Goal: Transaction & Acquisition: Purchase product/service

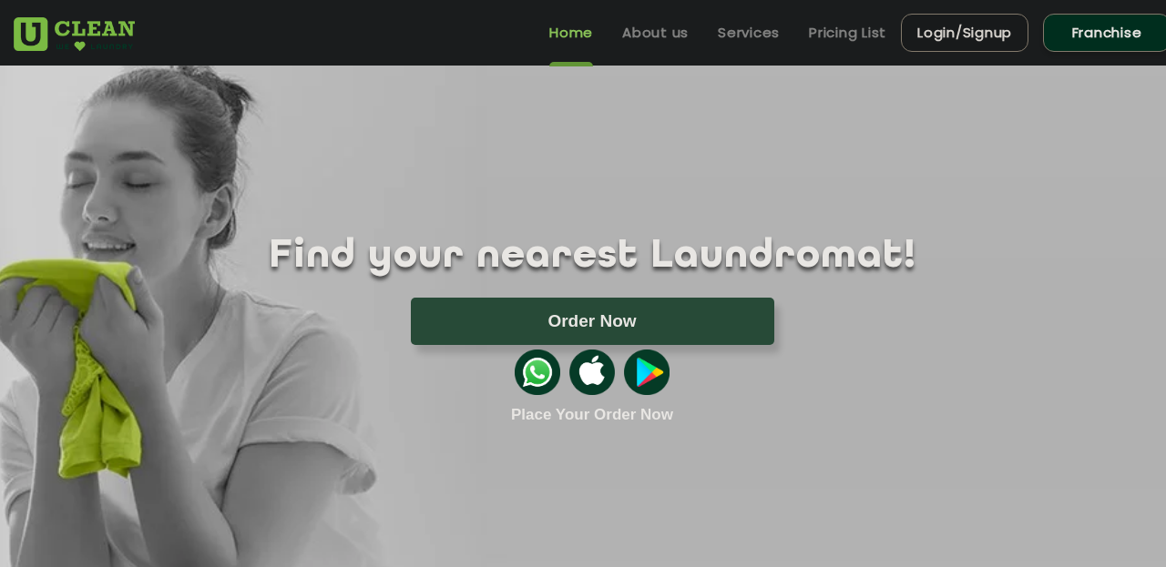
click at [936, 27] on link "Login/Signup" at bounding box center [965, 33] width 128 height 38
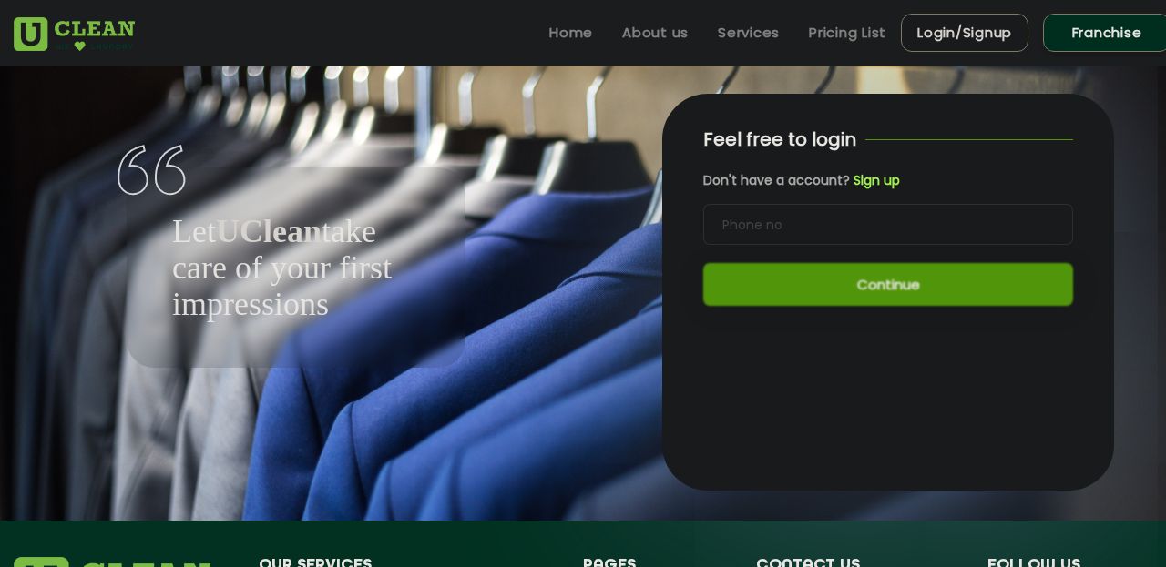
click at [822, 223] on input "tel" at bounding box center [888, 224] width 370 height 41
type input "9860356239"
click at [840, 279] on button "Continue" at bounding box center [888, 284] width 370 height 43
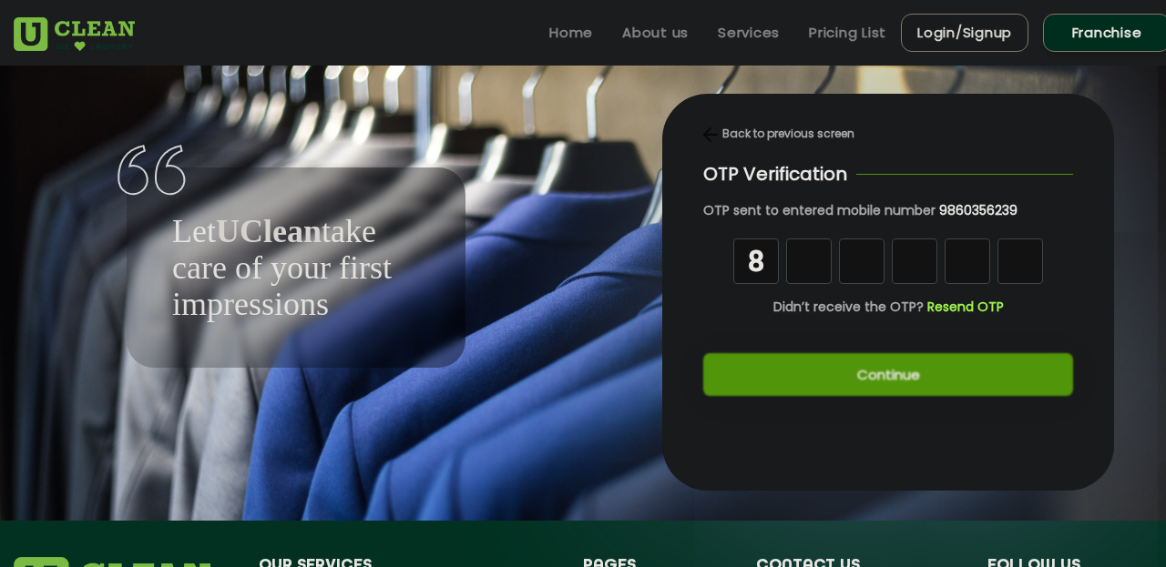
type input "8"
type input "0"
type input "5"
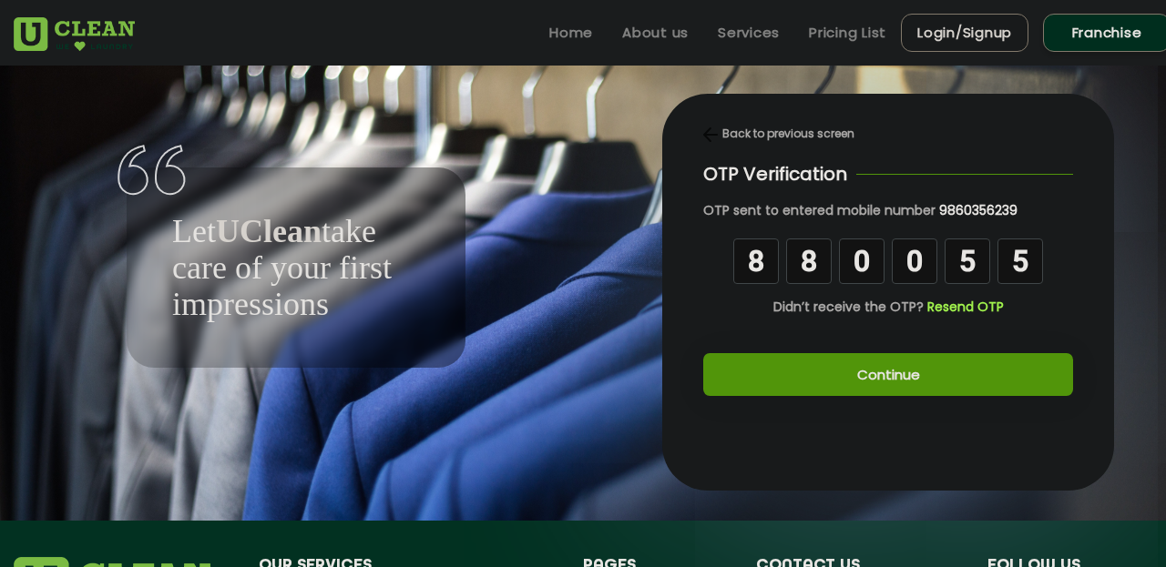
type input "5"
click at [881, 373] on button "Continue" at bounding box center [888, 374] width 370 height 43
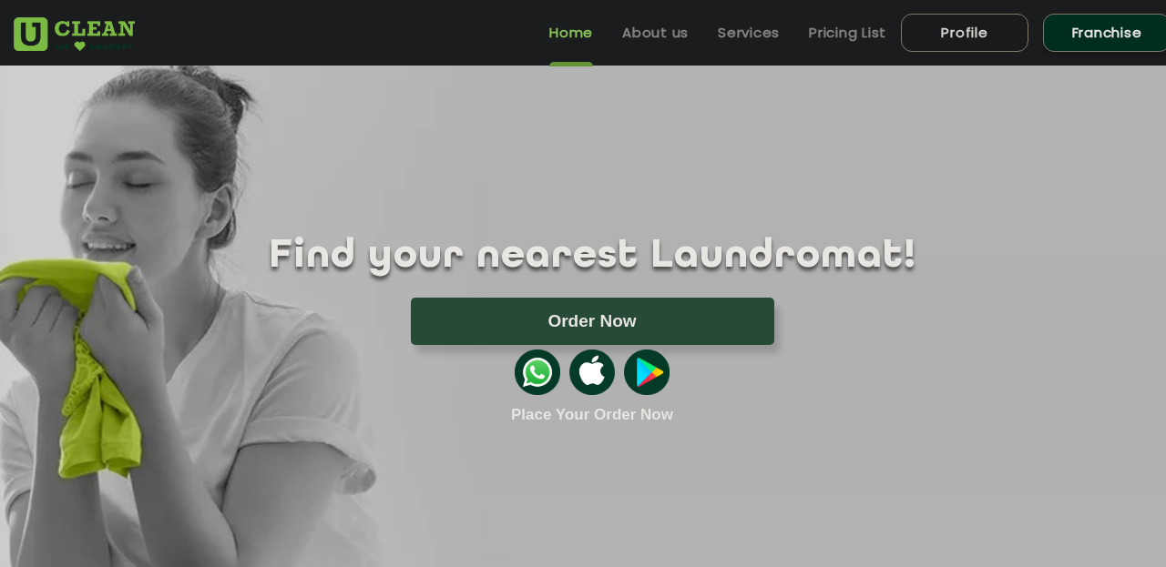
click at [959, 30] on link "Profile" at bounding box center [965, 33] width 128 height 38
select select
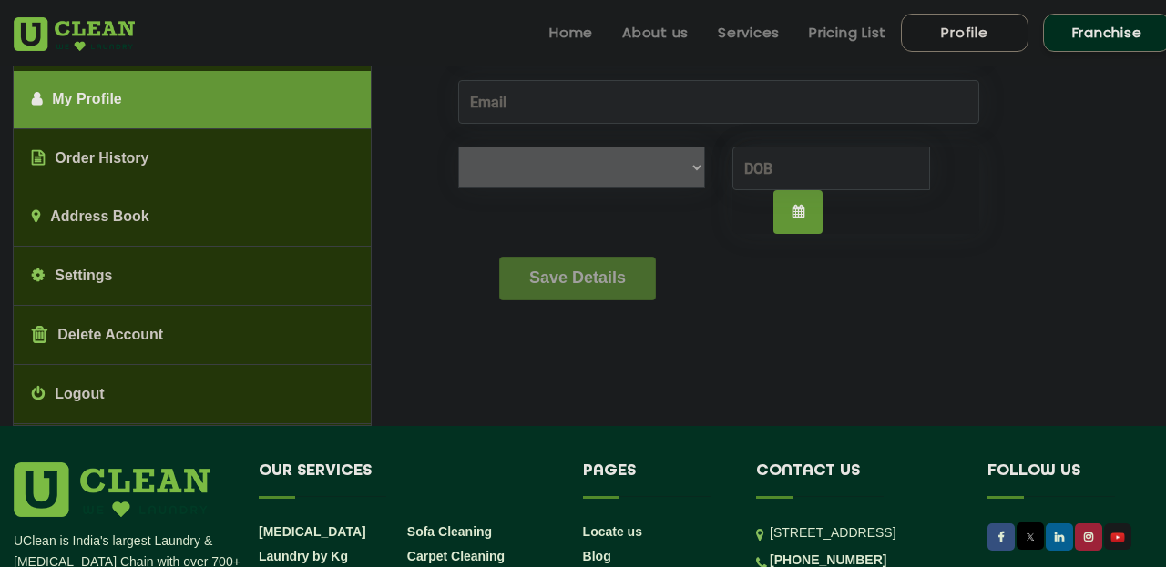
scroll to position [168, 0]
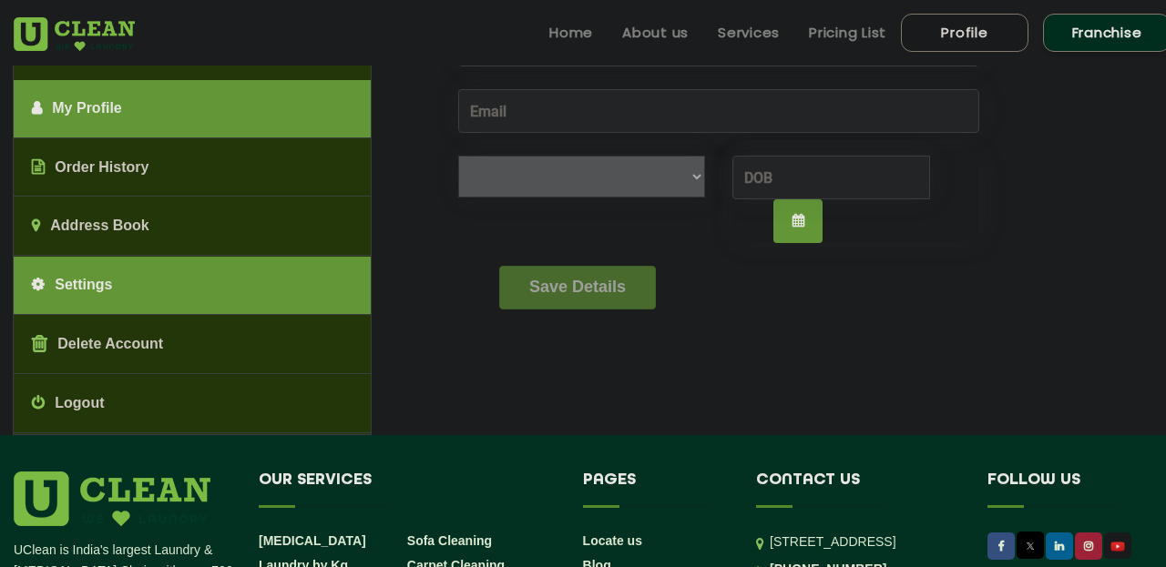
click at [314, 271] on link "Settings" at bounding box center [192, 286] width 356 height 58
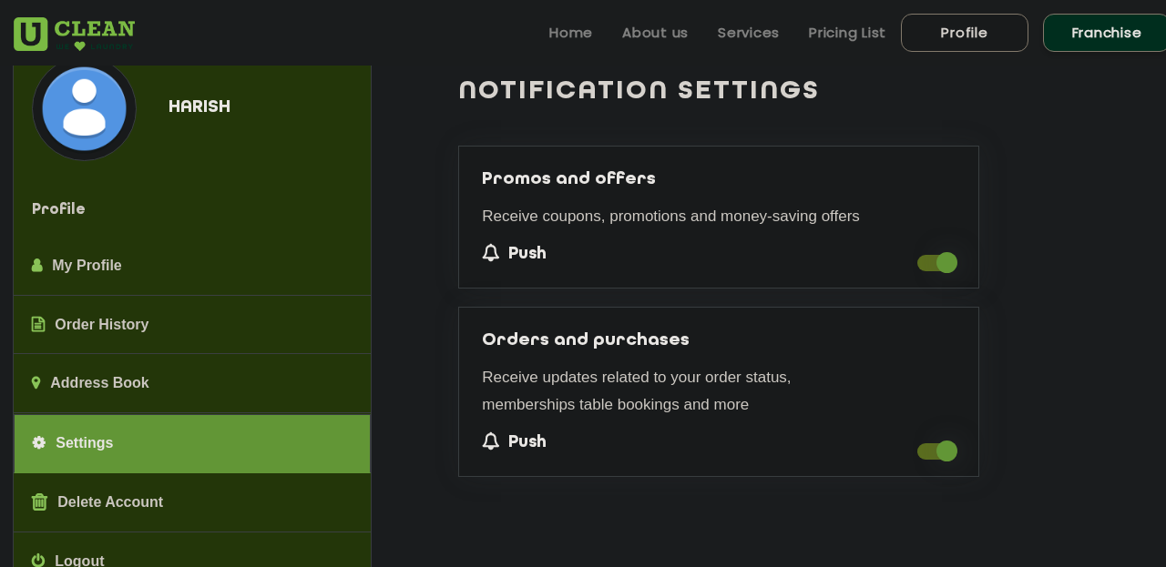
scroll to position [0, 0]
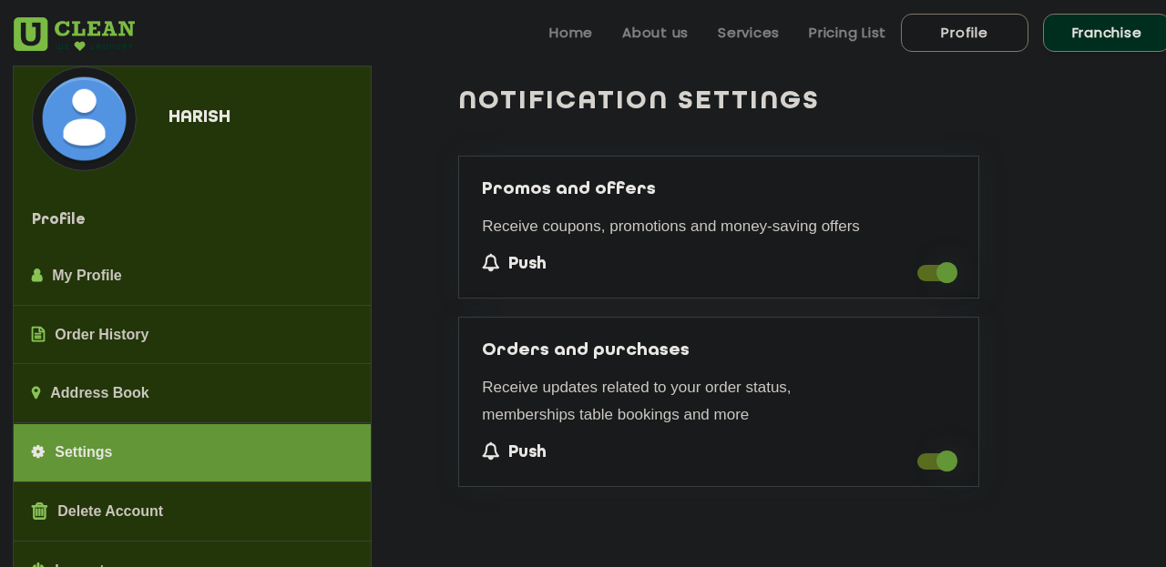
click at [926, 276] on span at bounding box center [936, 273] width 38 height 16
click at [917, 279] on input "checkbox" at bounding box center [917, 279] width 0 height 0
click at [938, 460] on span at bounding box center [936, 462] width 38 height 16
click at [917, 467] on input "checkbox" at bounding box center [917, 467] width 0 height 0
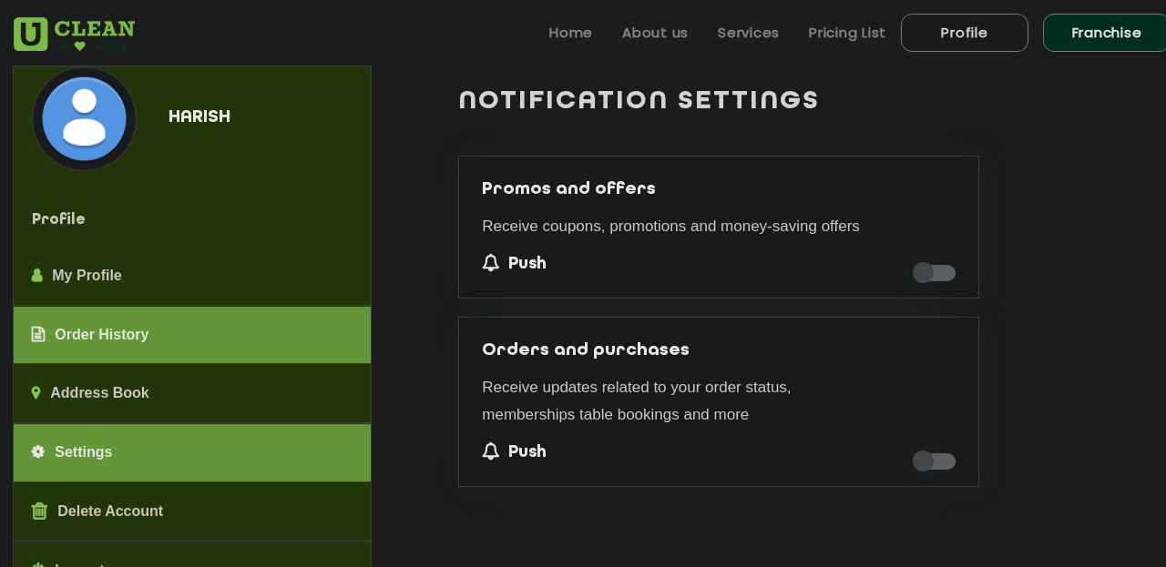
click at [303, 326] on link "Order History" at bounding box center [192, 336] width 356 height 58
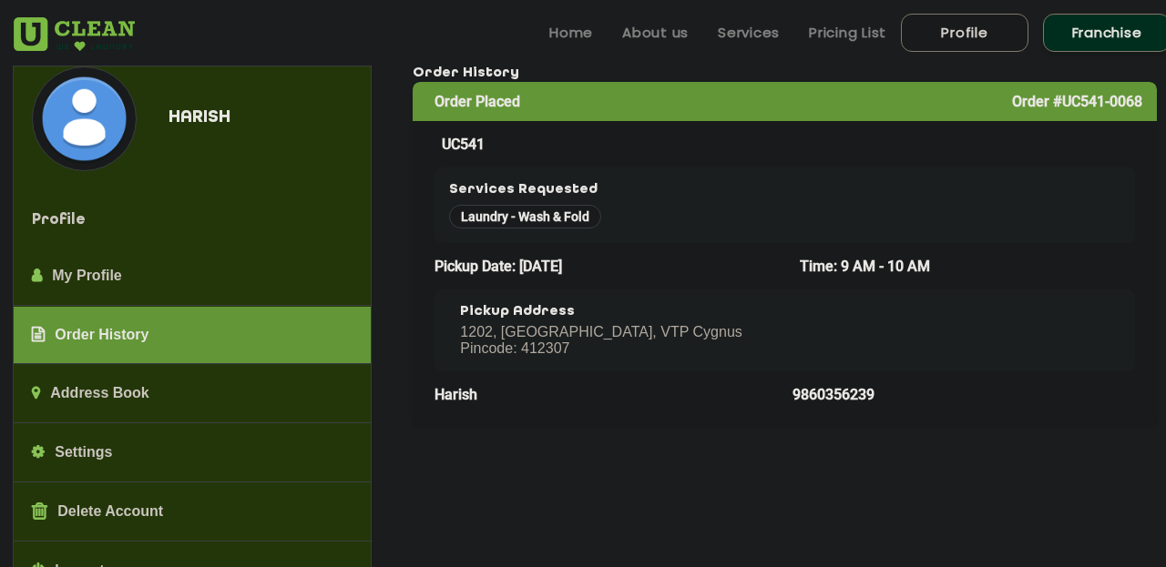
click at [495, 270] on span "Pickup Date: 2025-09-17" at bounding box center [498, 266] width 128 height 17
click at [579, 36] on link "Home" at bounding box center [571, 33] width 44 height 22
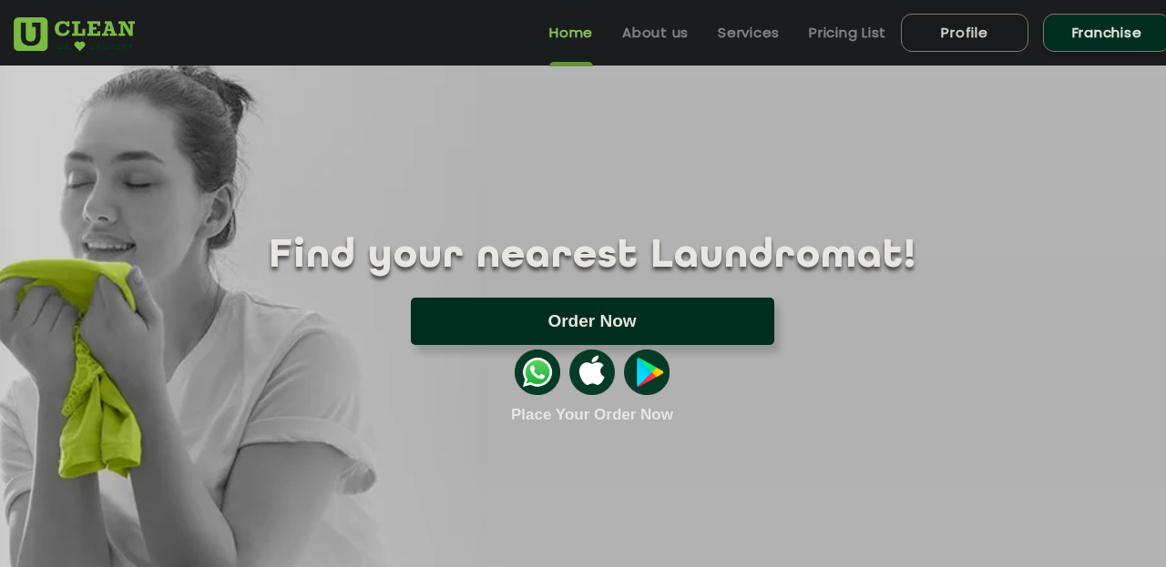
click at [472, 315] on button "Order Now" at bounding box center [592, 321] width 363 height 47
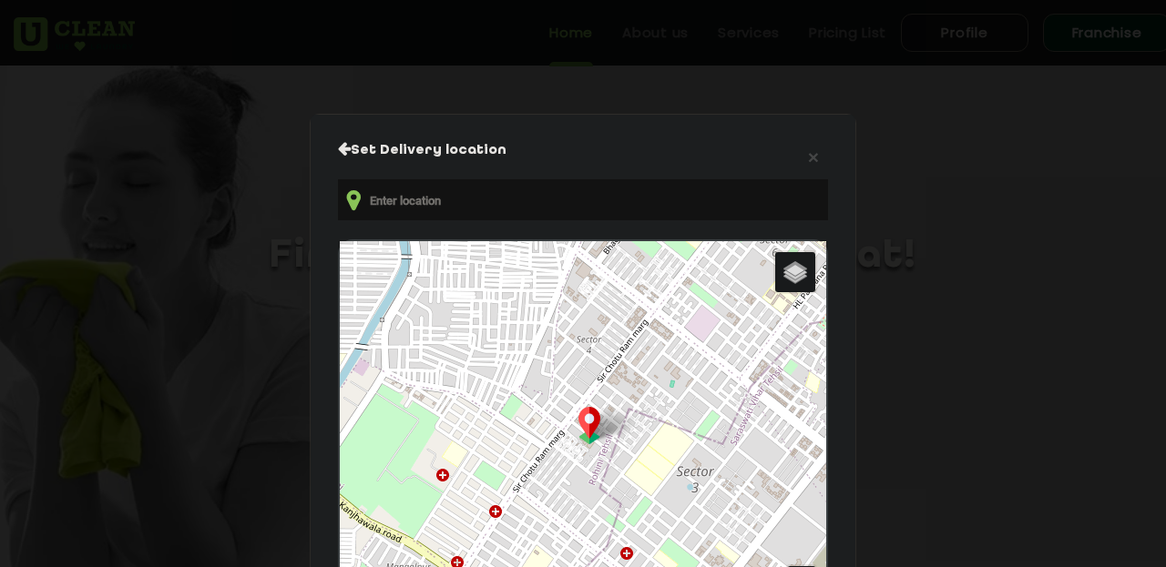
click at [494, 201] on input "text" at bounding box center [583, 199] width 490 height 41
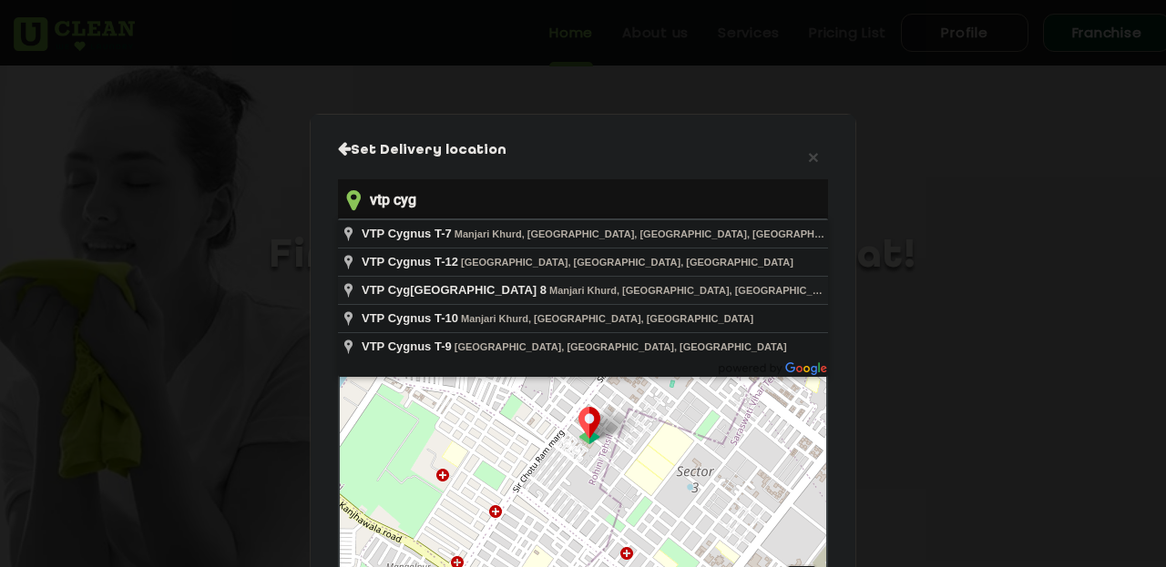
type input "VTP Cygnus Tower 8, Manjari Khurd, Pune, Maharashtra, India"
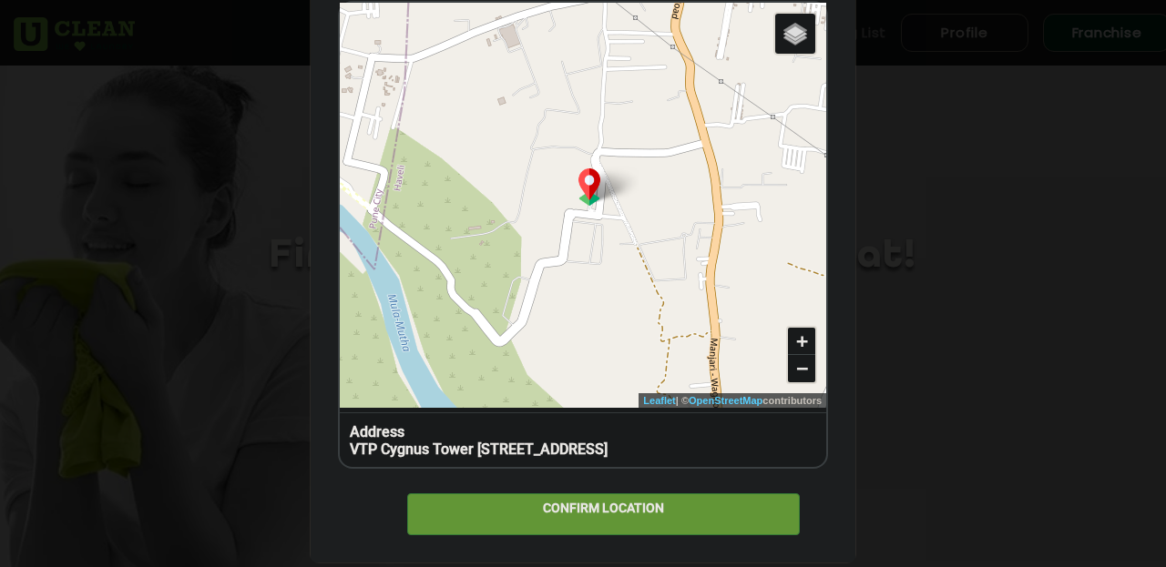
scroll to position [260, 0]
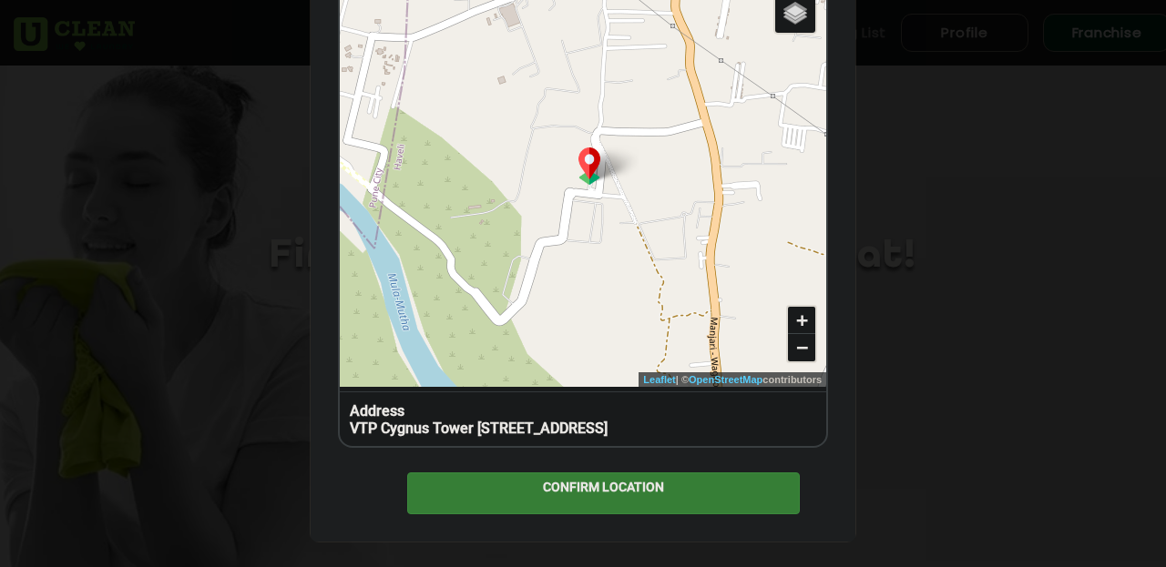
click at [572, 482] on div "CONFIRM LOCATION" at bounding box center [603, 493] width 393 height 41
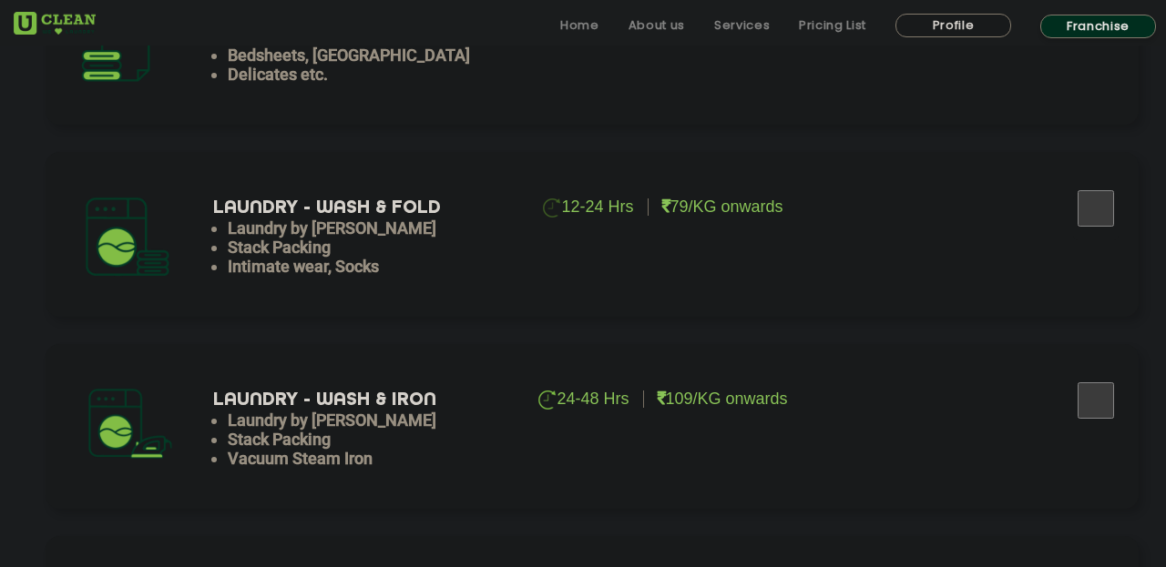
scroll to position [935, 46]
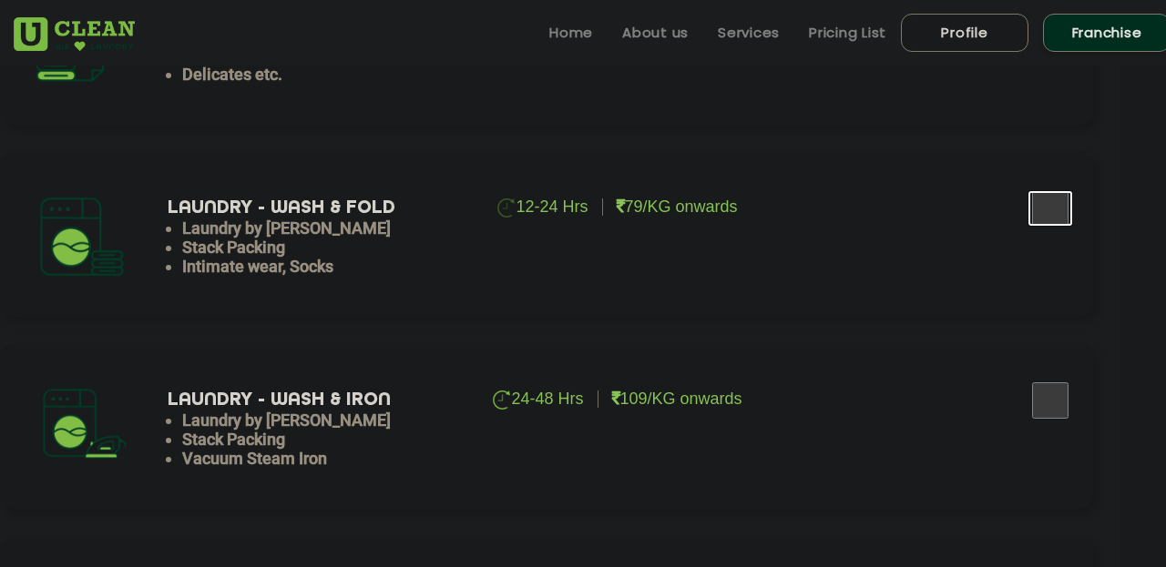
click at [1039, 212] on input "checkbox" at bounding box center [1050, 208] width 46 height 36
checkbox input "true"
